Goal: Obtain resource: Download file/media

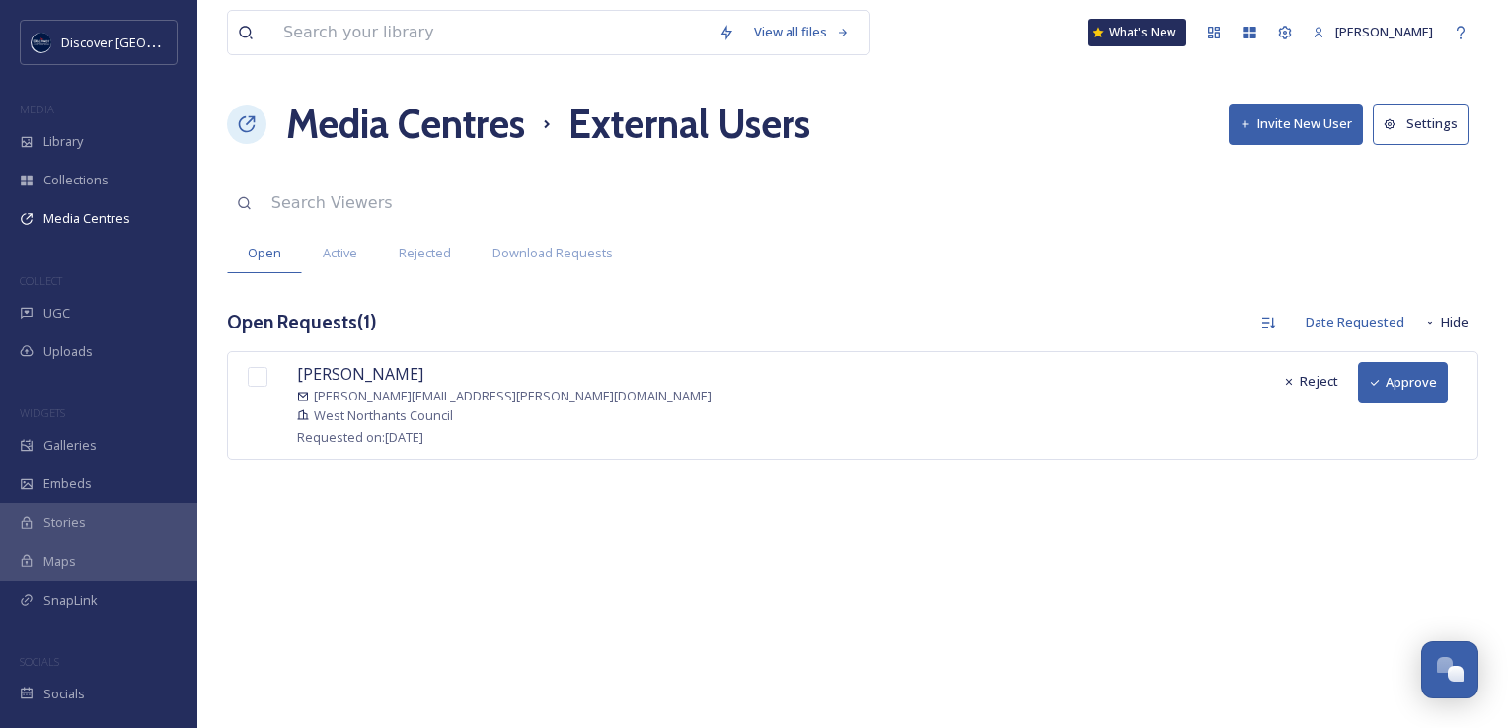
scroll to position [5035, 0]
click at [1384, 382] on button "Approve" at bounding box center [1403, 382] width 90 height 40
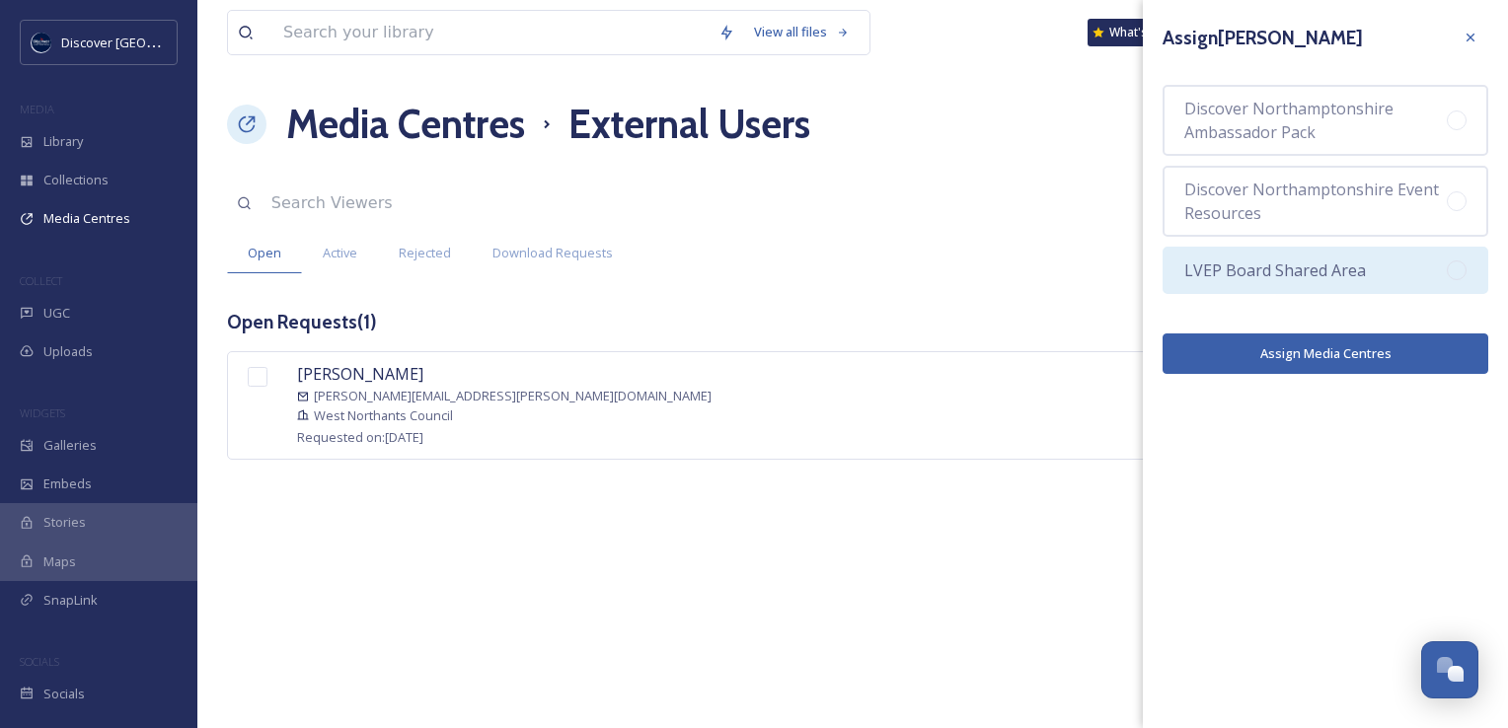
click at [1229, 274] on span "LVEP Board Shared Area" at bounding box center [1275, 271] width 182 height 24
click at [1226, 360] on button "Assign Media Centres" at bounding box center [1326, 354] width 326 height 40
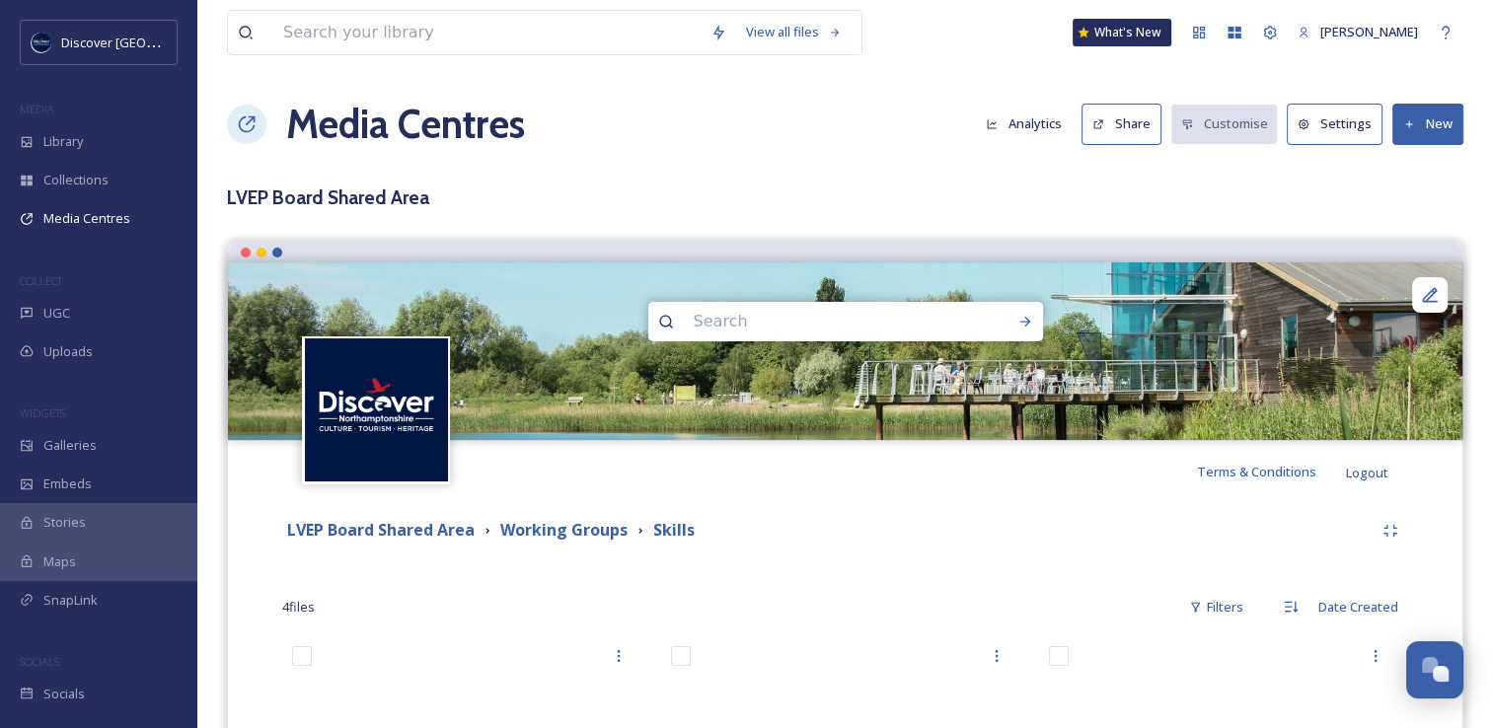
scroll to position [5034, 0]
click at [329, 45] on input at bounding box center [486, 32] width 427 height 43
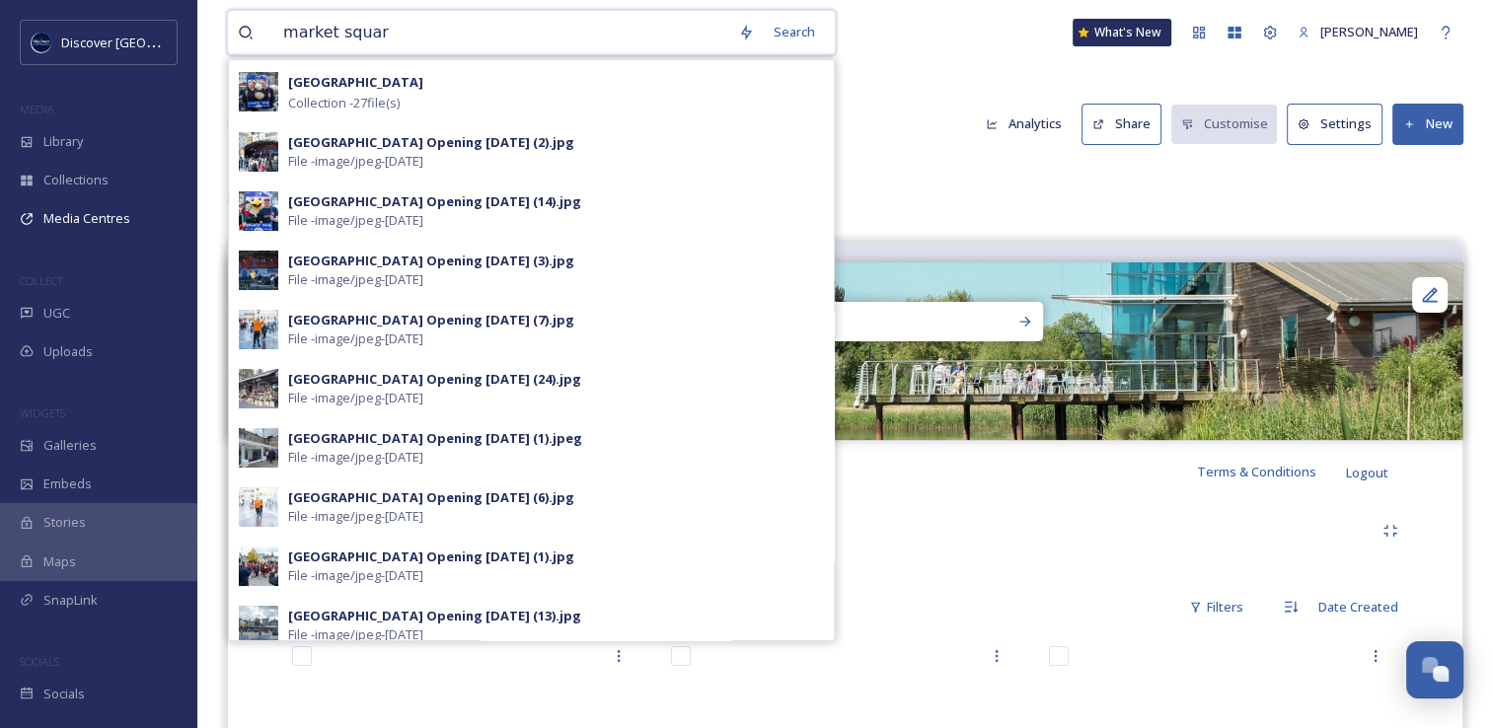
type input "market square"
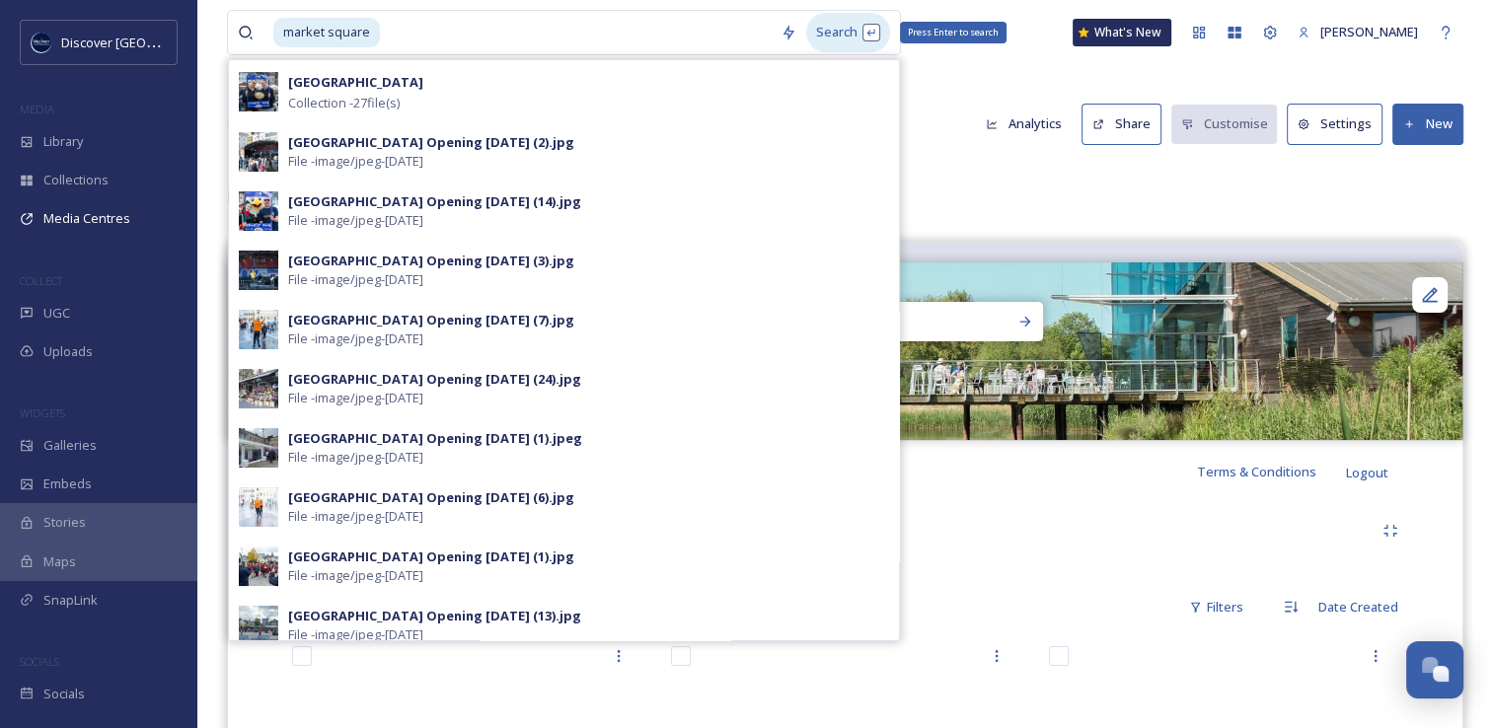
click at [806, 38] on div "Search Press Enter to search" at bounding box center [848, 32] width 84 height 38
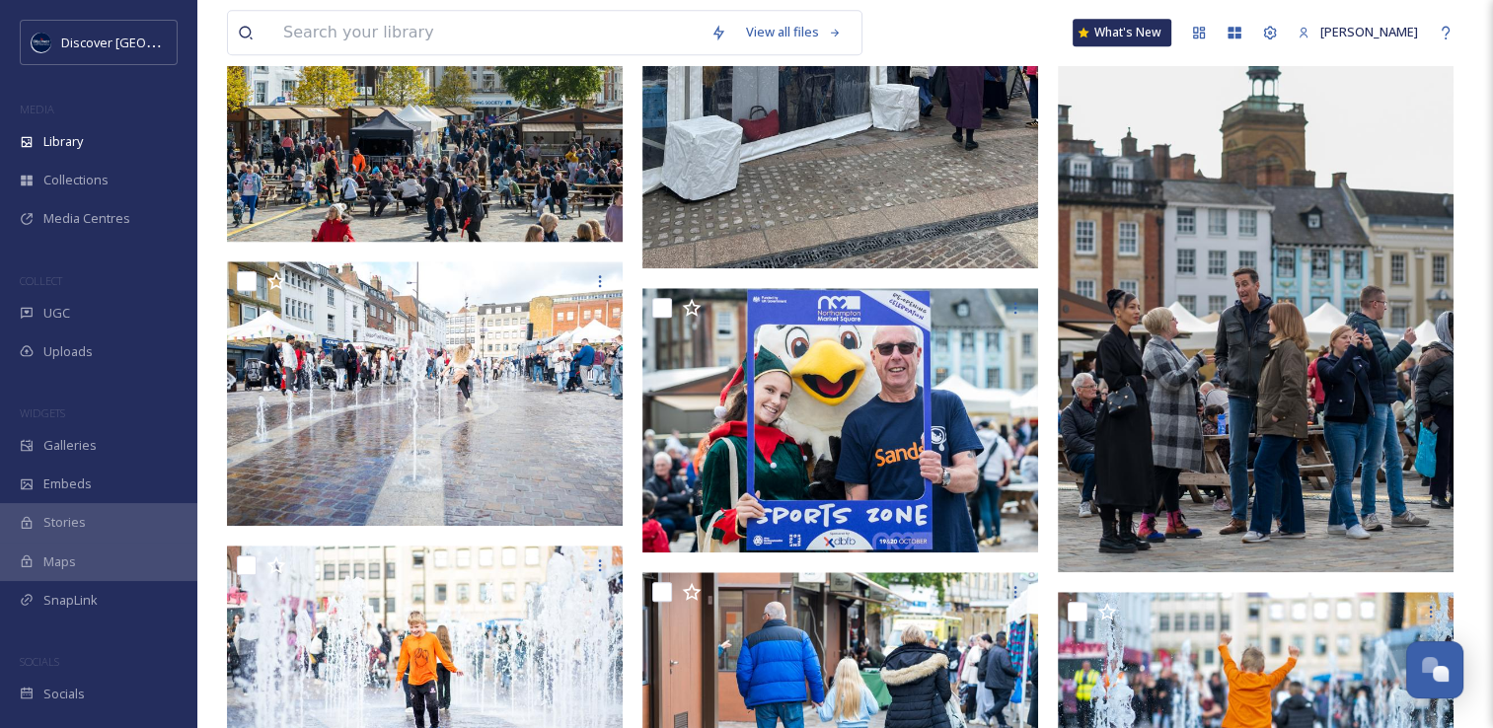
scroll to position [2171, 0]
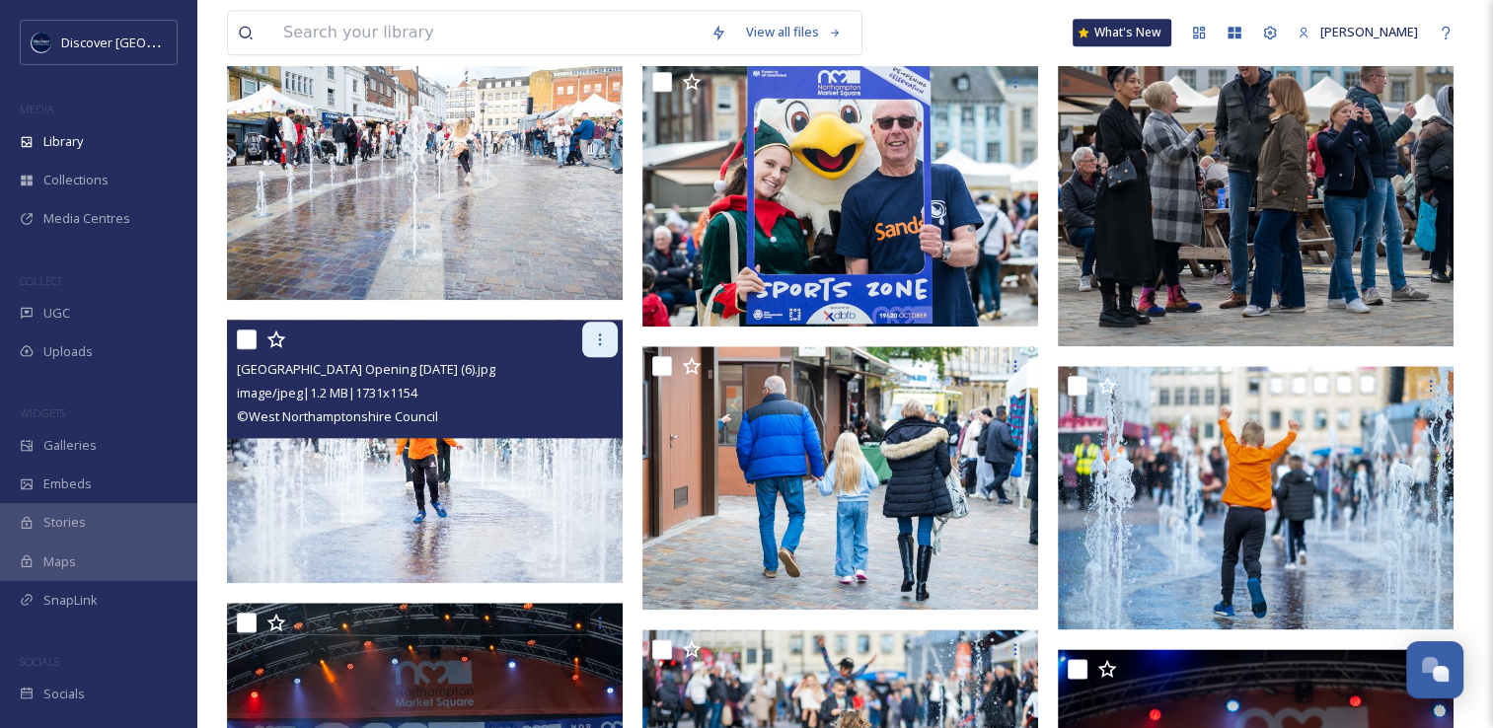
click at [593, 338] on icon at bounding box center [600, 340] width 16 height 16
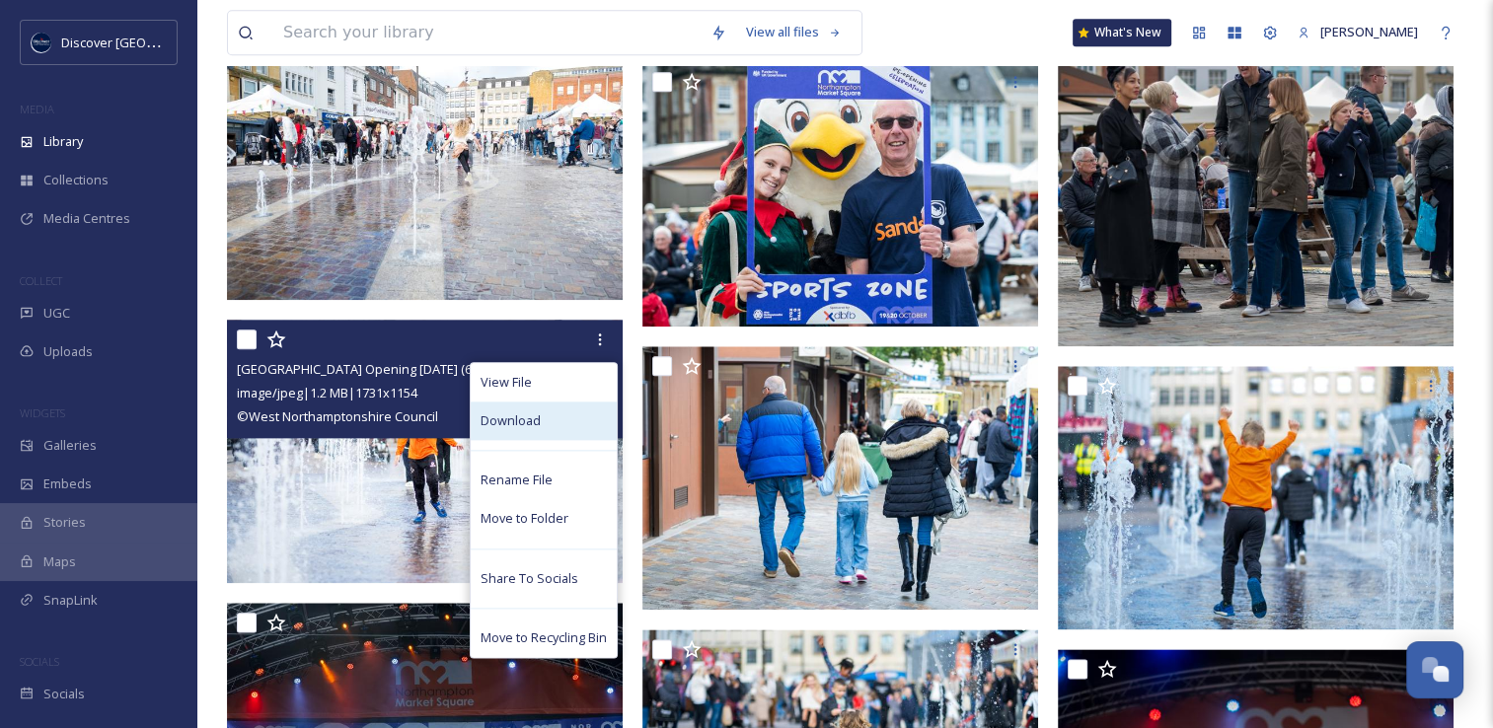
click at [545, 428] on div "Download" at bounding box center [544, 421] width 146 height 38
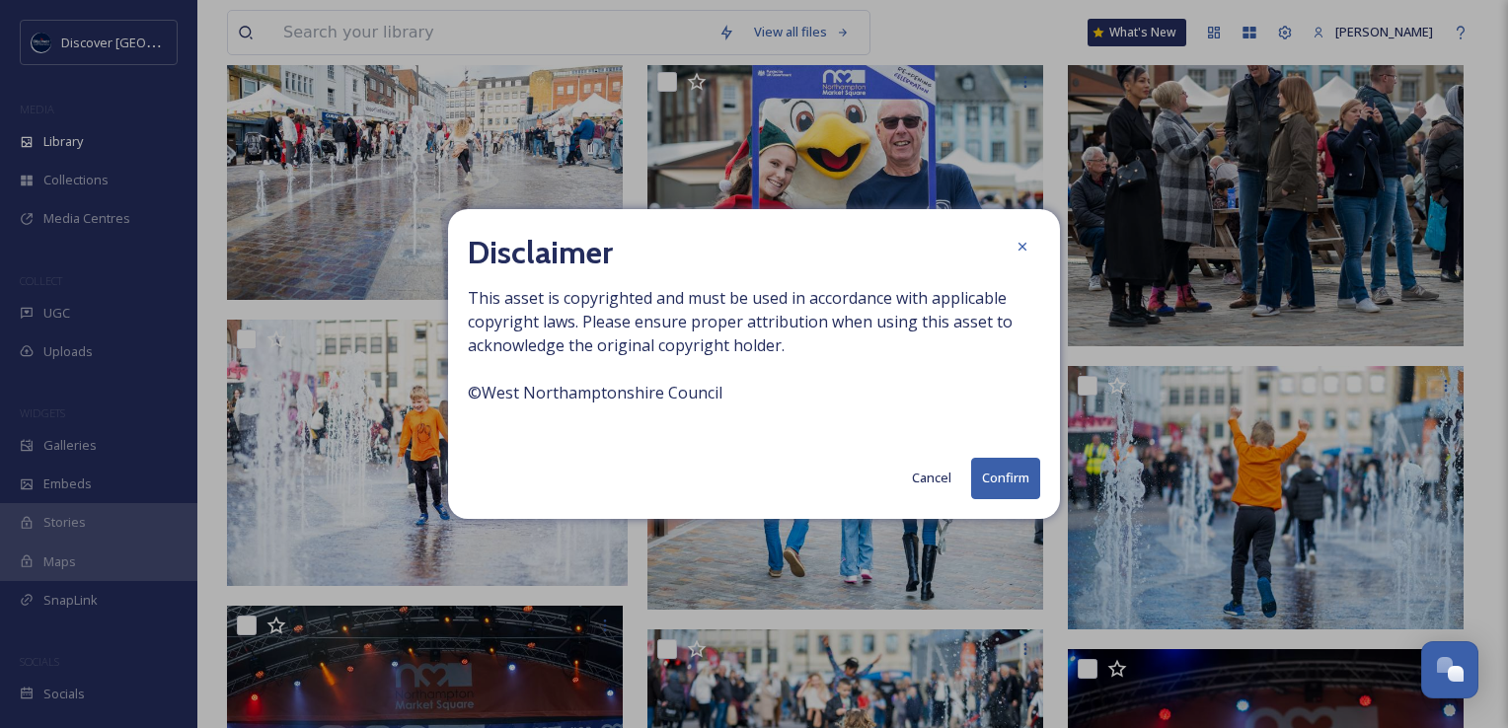
click at [992, 487] on button "Confirm" at bounding box center [1005, 478] width 69 height 40
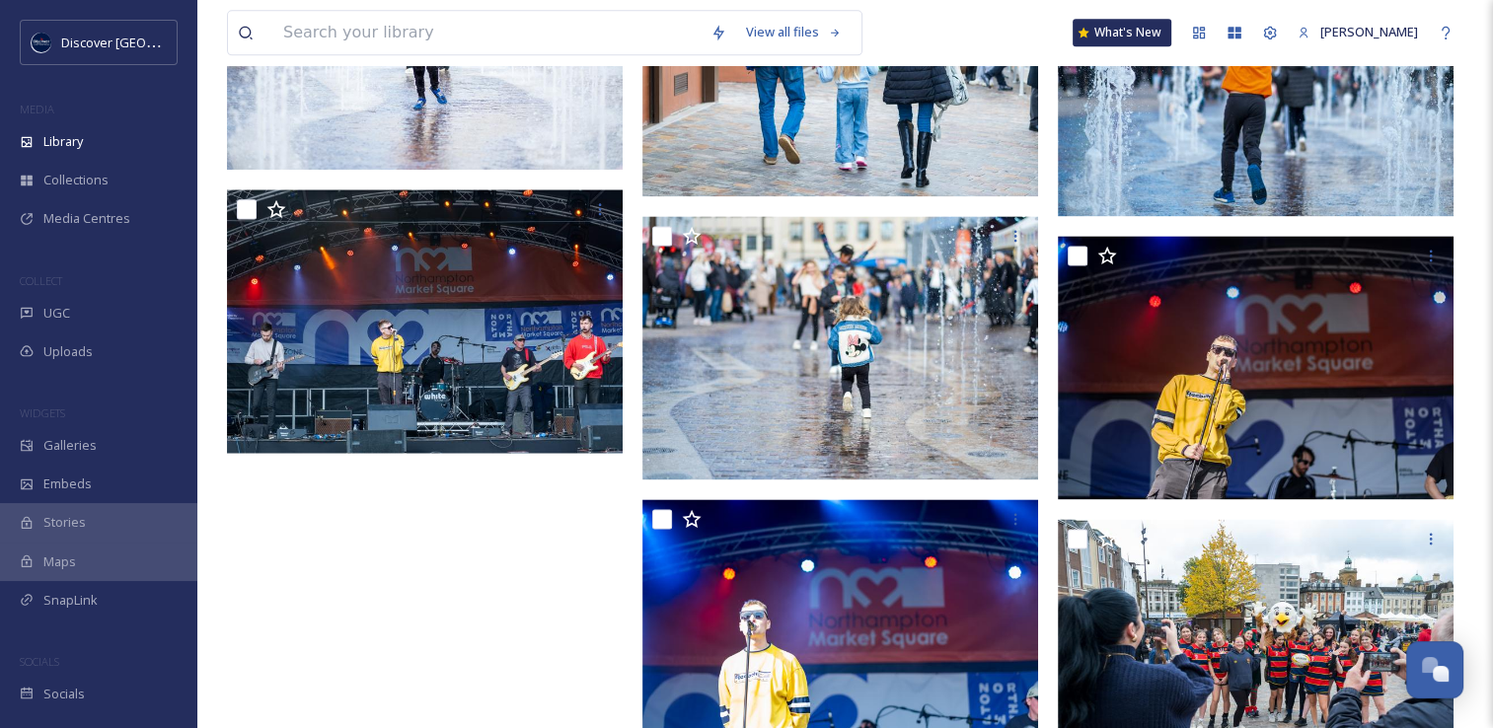
scroll to position [2665, 0]
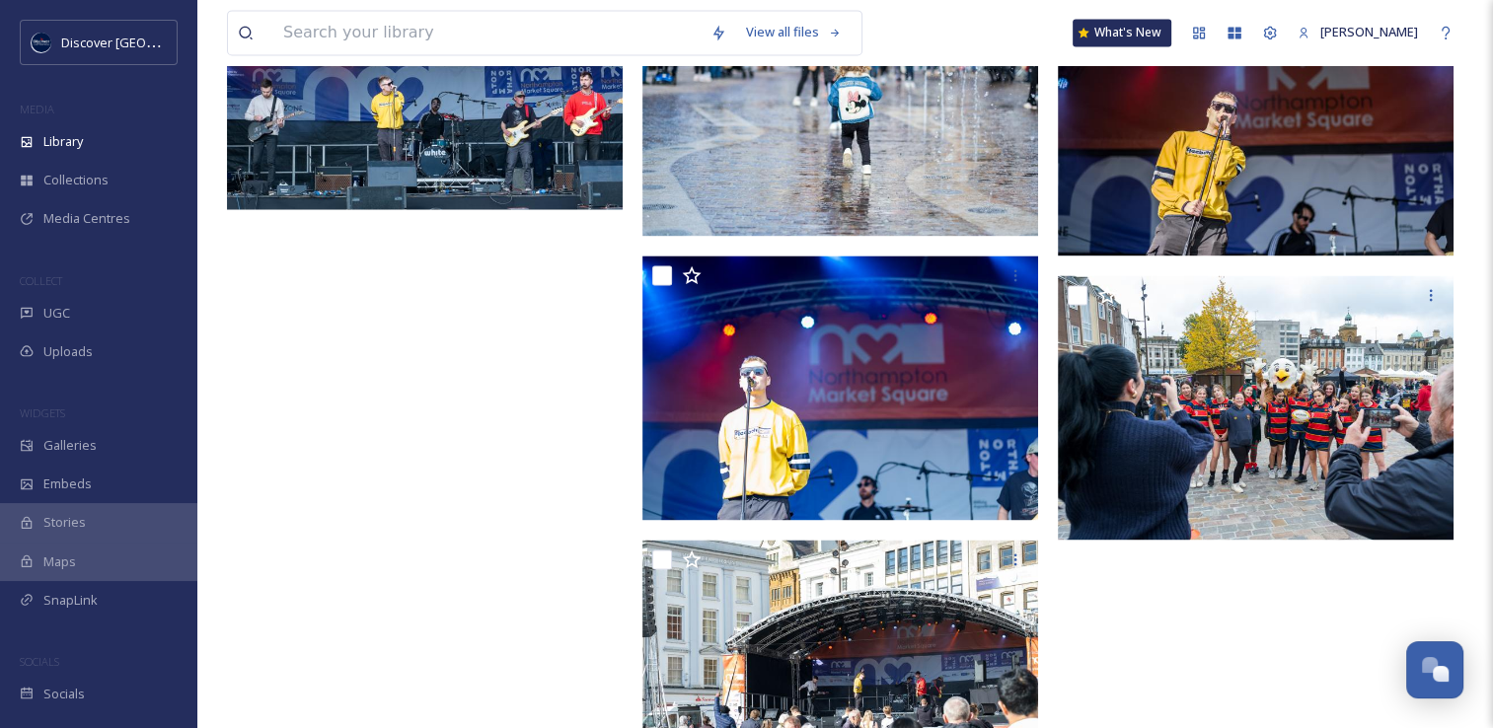
scroll to position [2862, 0]
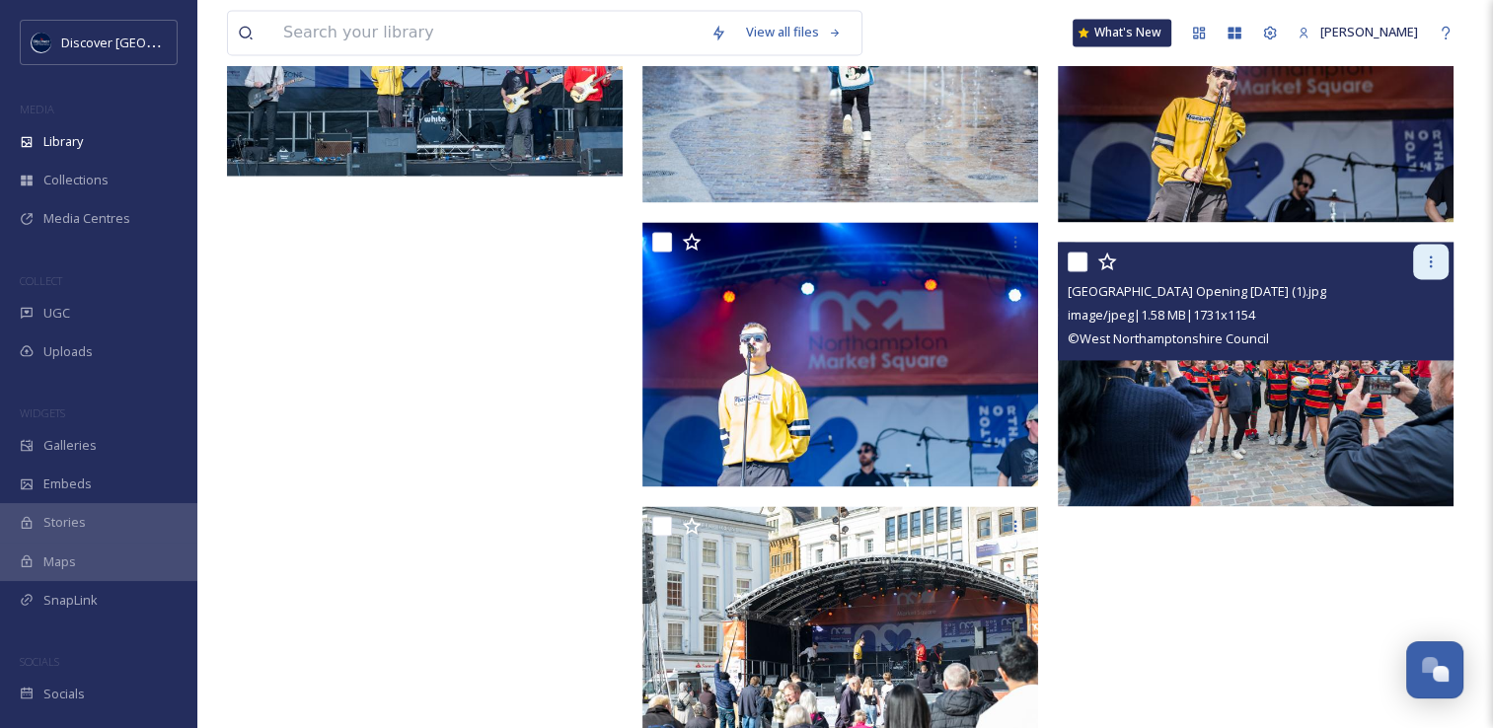
click at [1430, 266] on icon at bounding box center [1431, 262] width 3 height 12
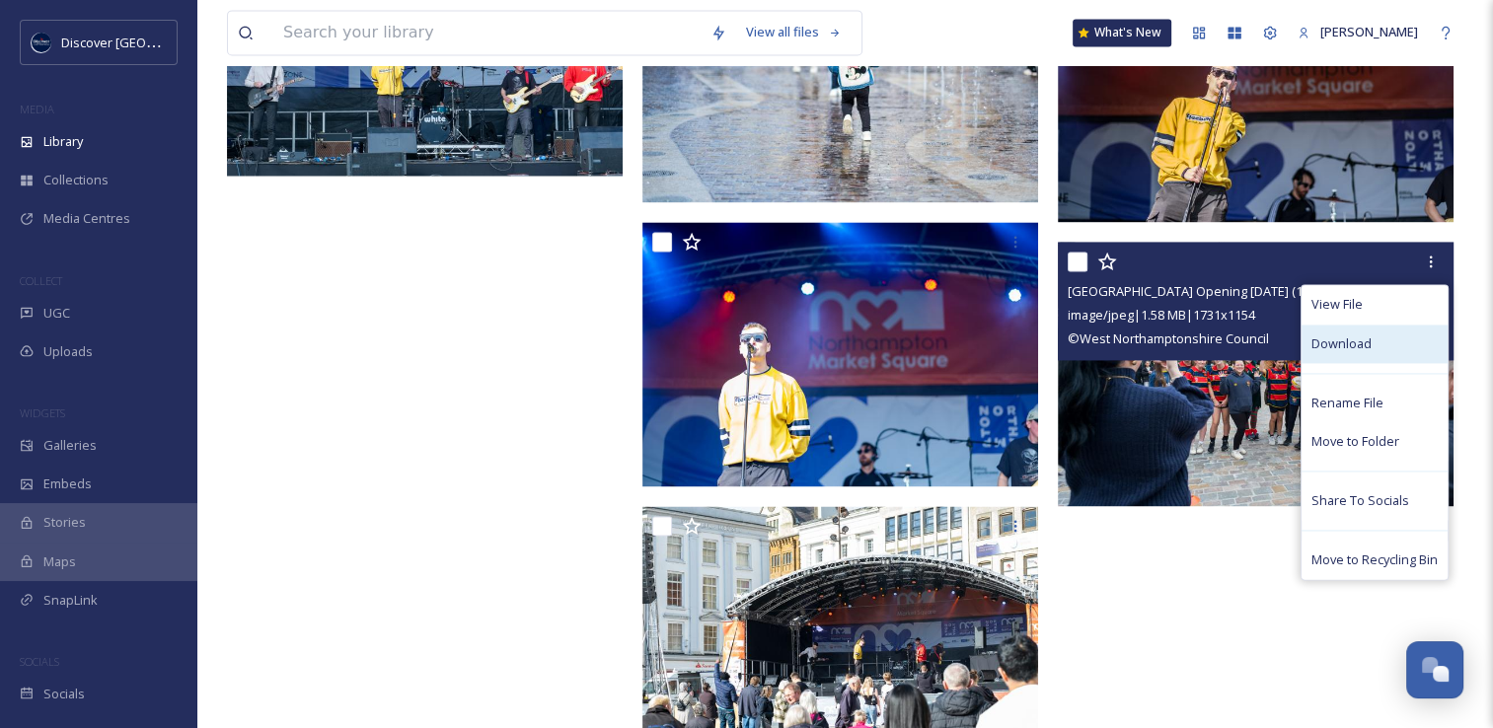
click at [1361, 335] on span "Download" at bounding box center [1342, 344] width 60 height 19
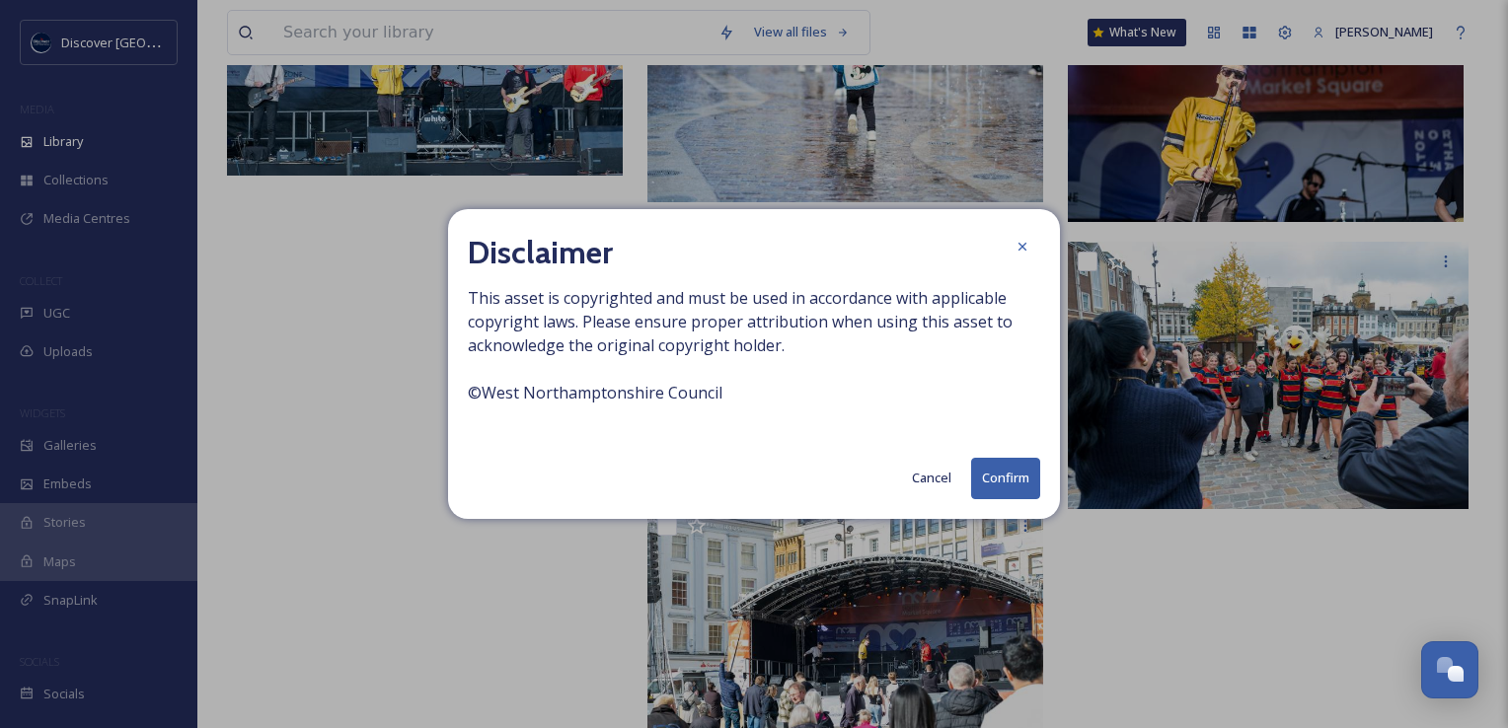
click at [974, 488] on button "Confirm" at bounding box center [1005, 478] width 69 height 40
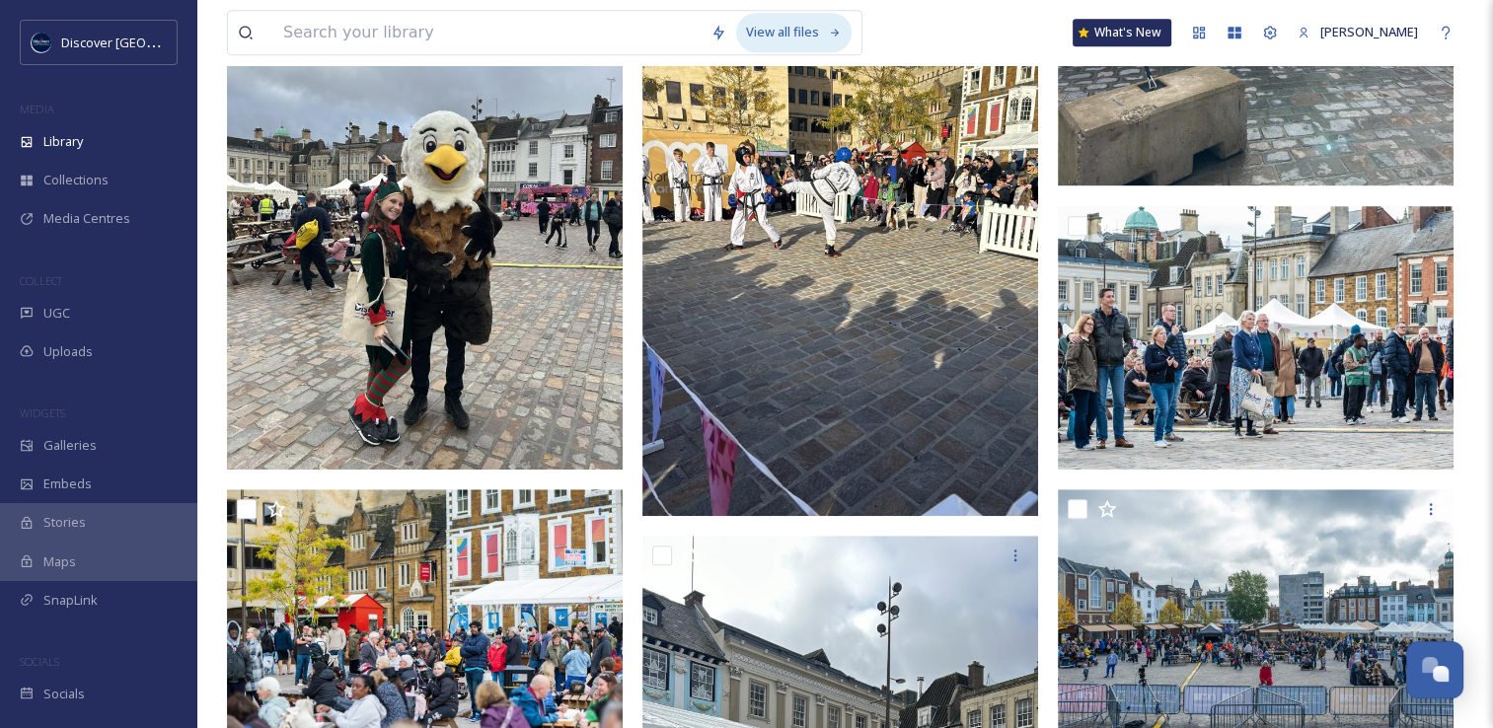
scroll to position [864, 0]
